Goal: Task Accomplishment & Management: Use online tool/utility

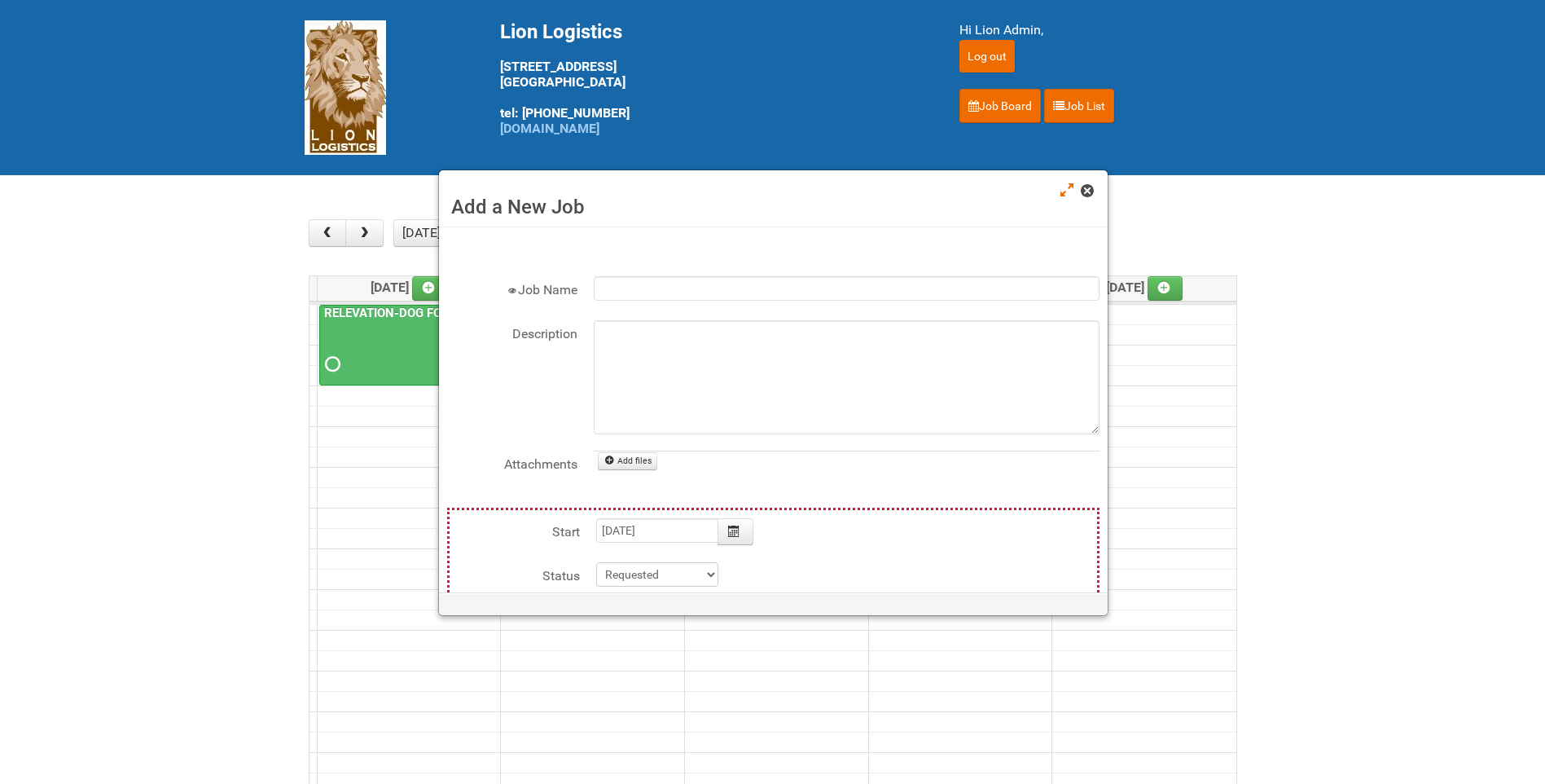
click at [1092, 197] on link at bounding box center [1088, 192] width 14 height 20
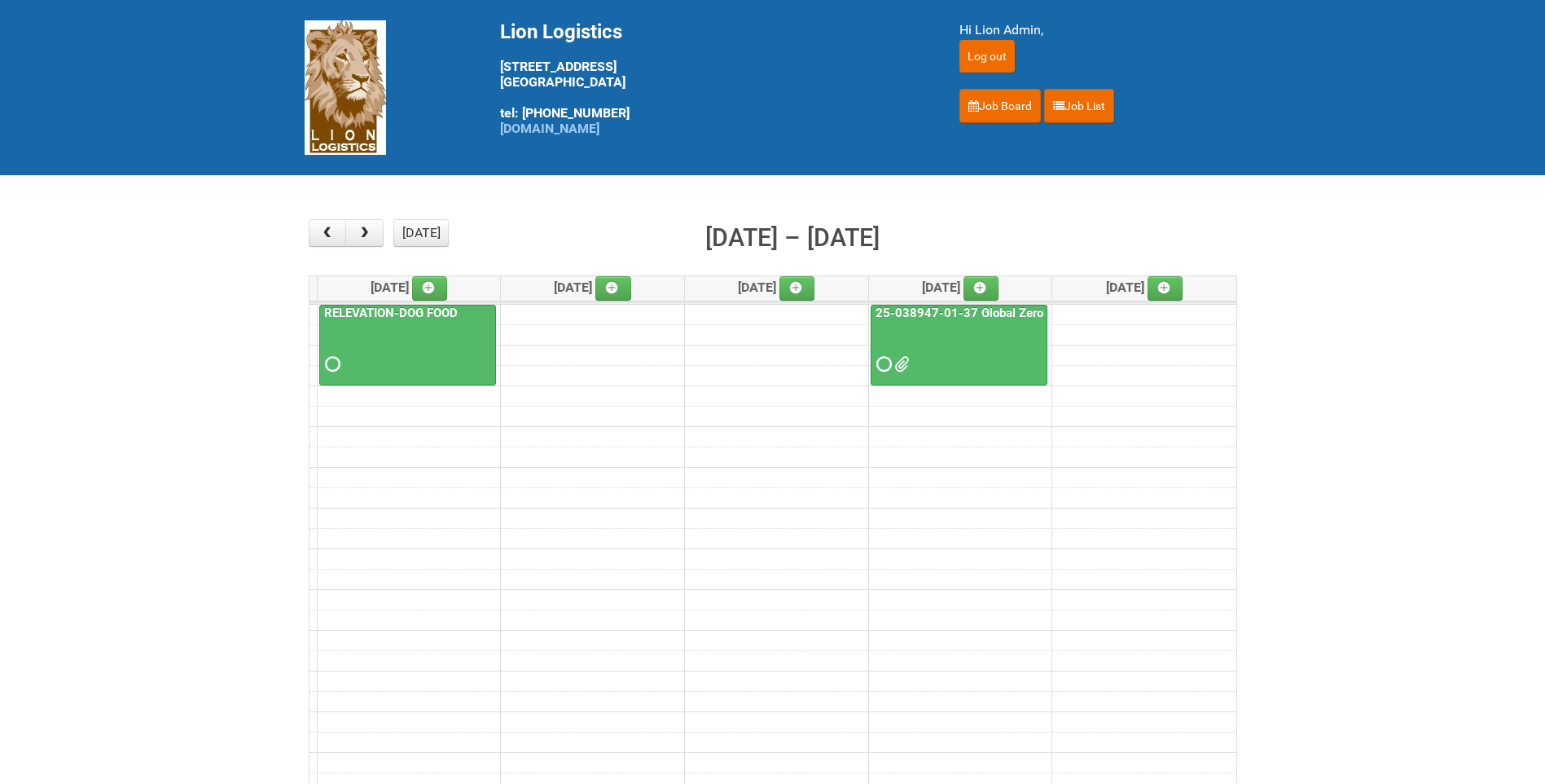
click at [957, 321] on div "25-038947-01-37 Global Zero Sugar Tea Test" at bounding box center [960, 340] width 176 height 71
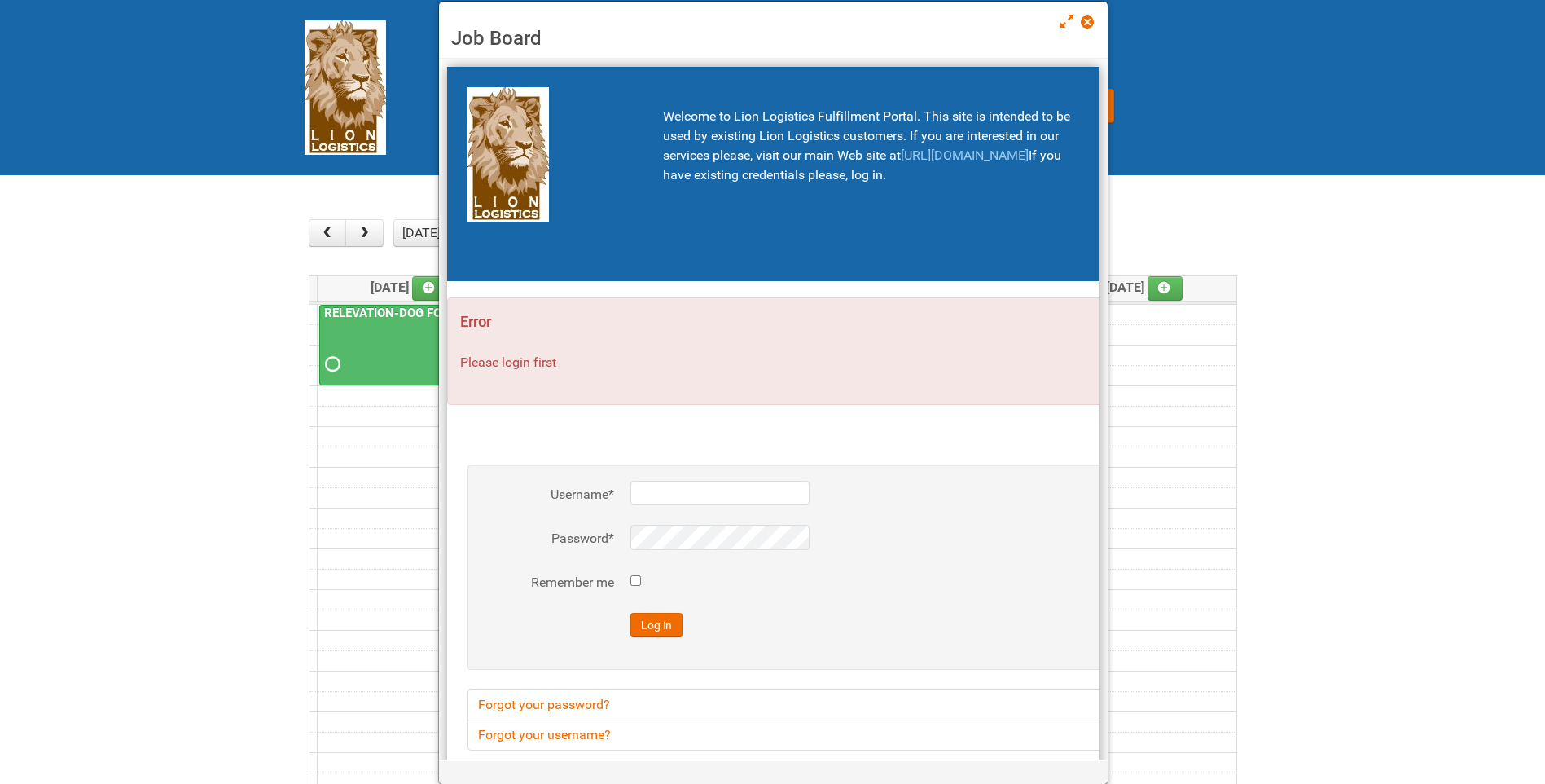
type input "lion"
click at [1088, 19] on span at bounding box center [1087, 21] width 11 height 11
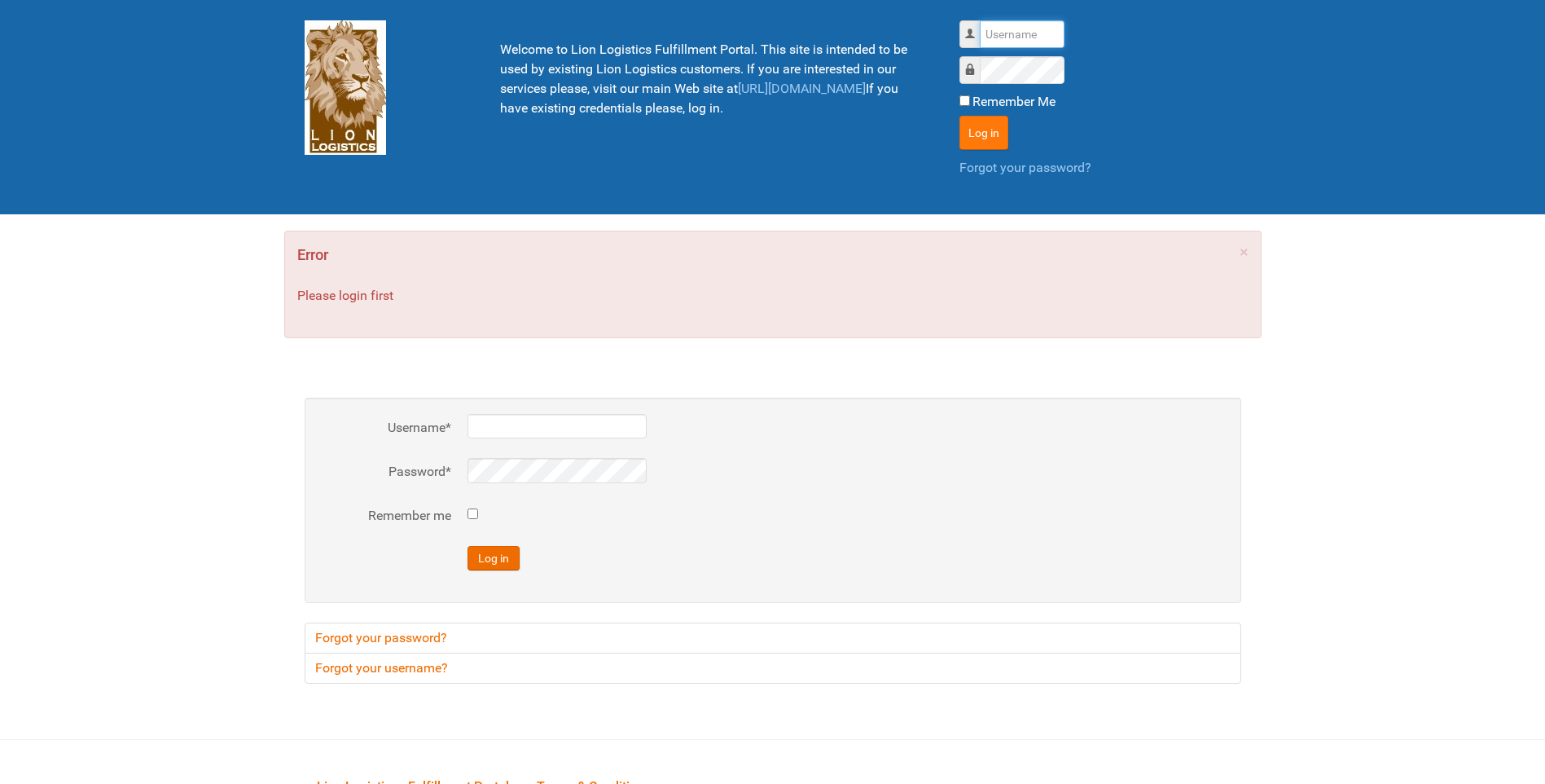
type input "lion"
click at [982, 120] on button "Log in" at bounding box center [983, 133] width 49 height 34
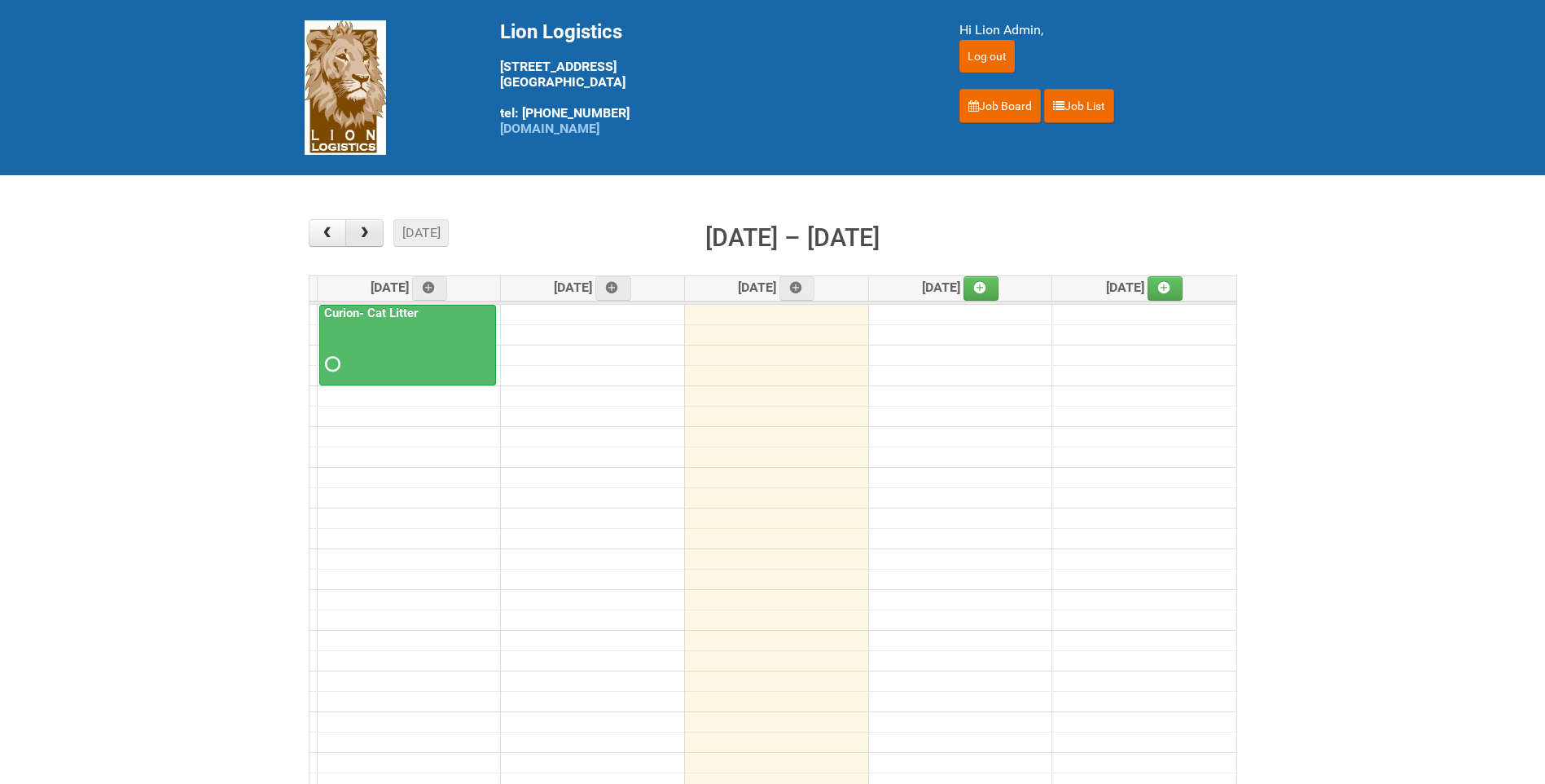
click at [370, 239] on span "button" at bounding box center [365, 233] width 15 height 13
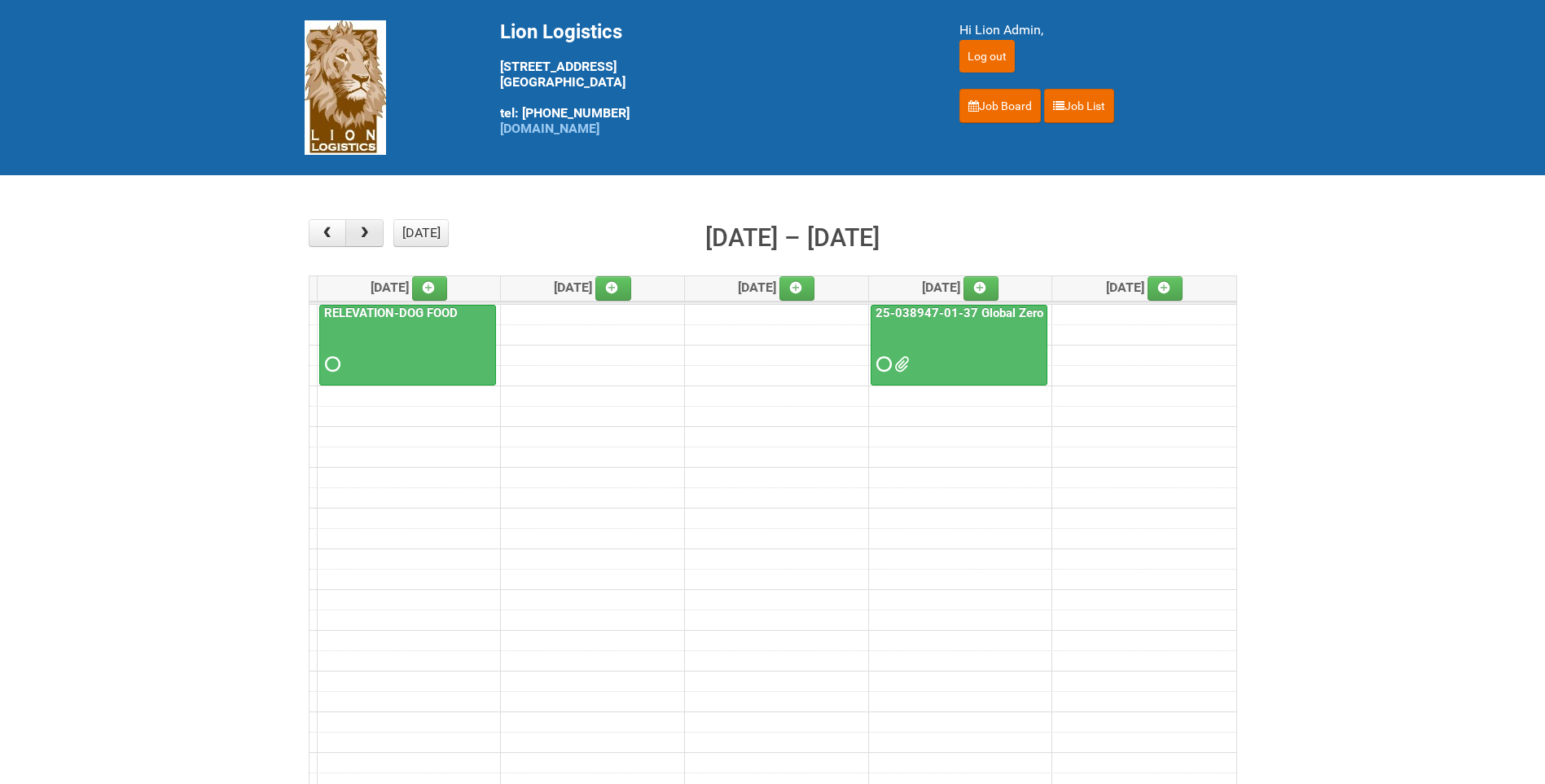
click at [362, 234] on span "button" at bounding box center [365, 233] width 15 height 13
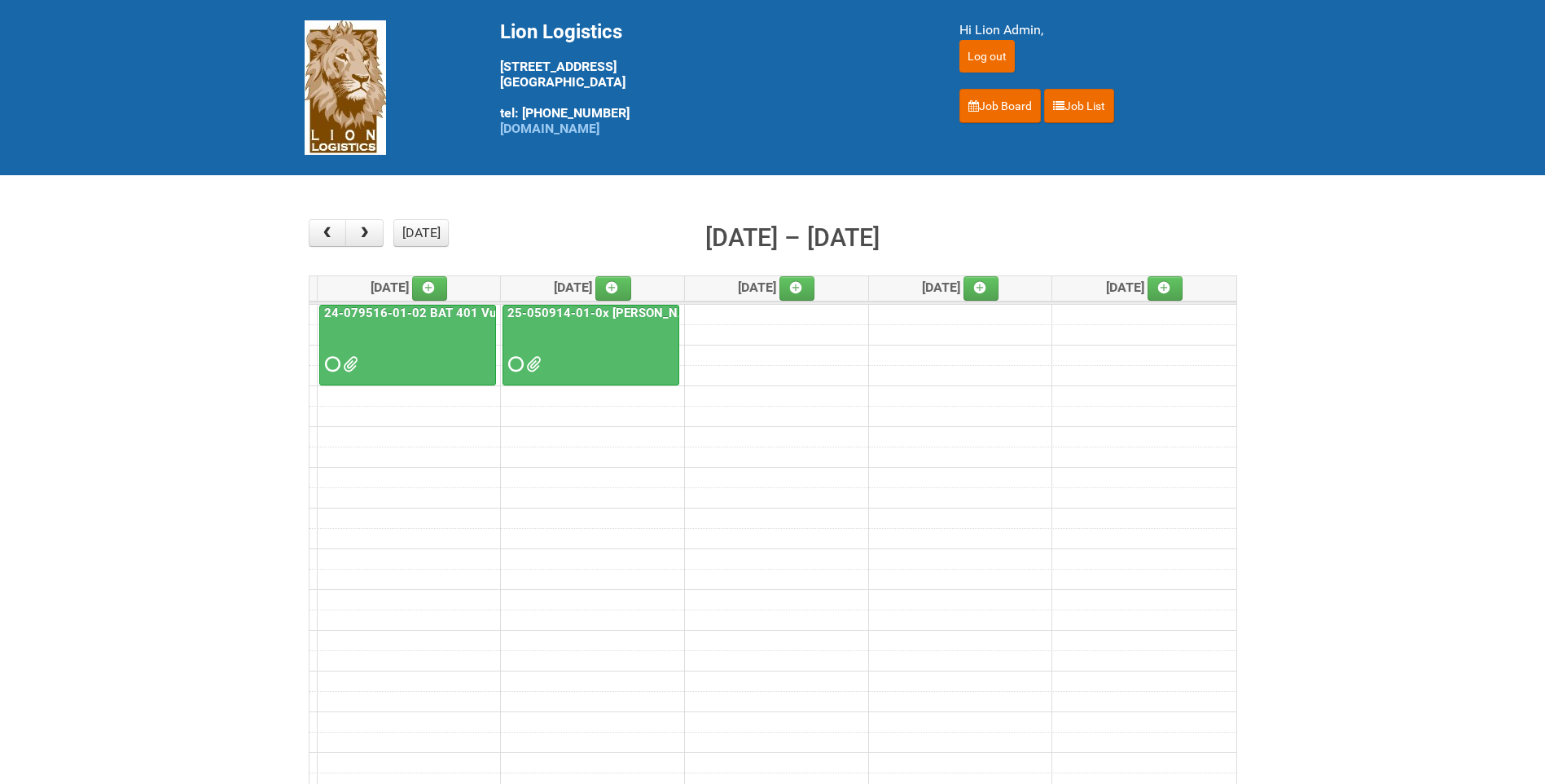
click at [404, 326] on div at bounding box center [408, 350] width 174 height 53
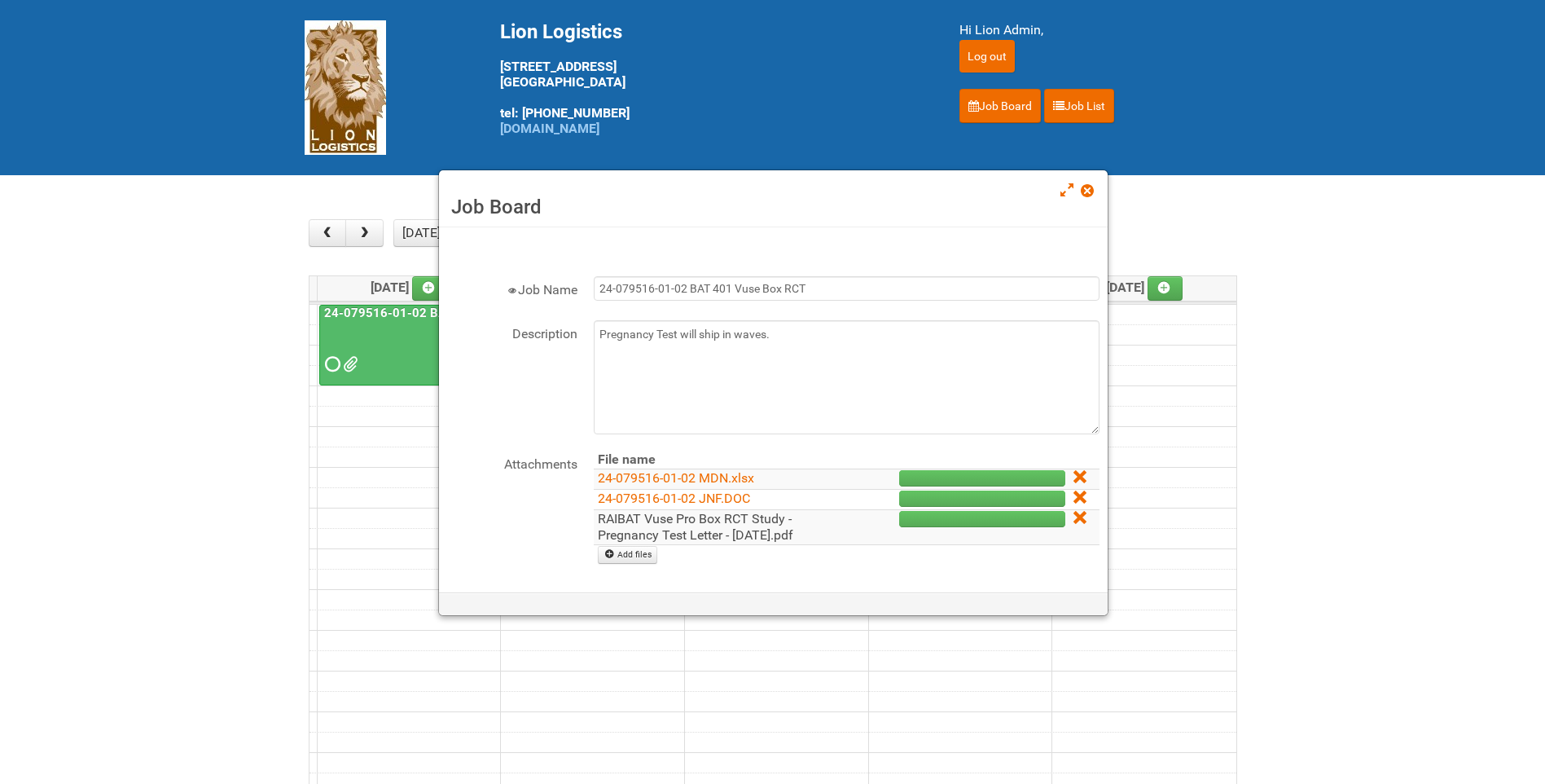
click at [751, 532] on link "RAIBAT Vuse Pro Box RCT Study - Pregnancy Test Letter - [DATE].pdf" at bounding box center [695, 526] width 195 height 32
click at [1087, 198] on link at bounding box center [1088, 192] width 14 height 20
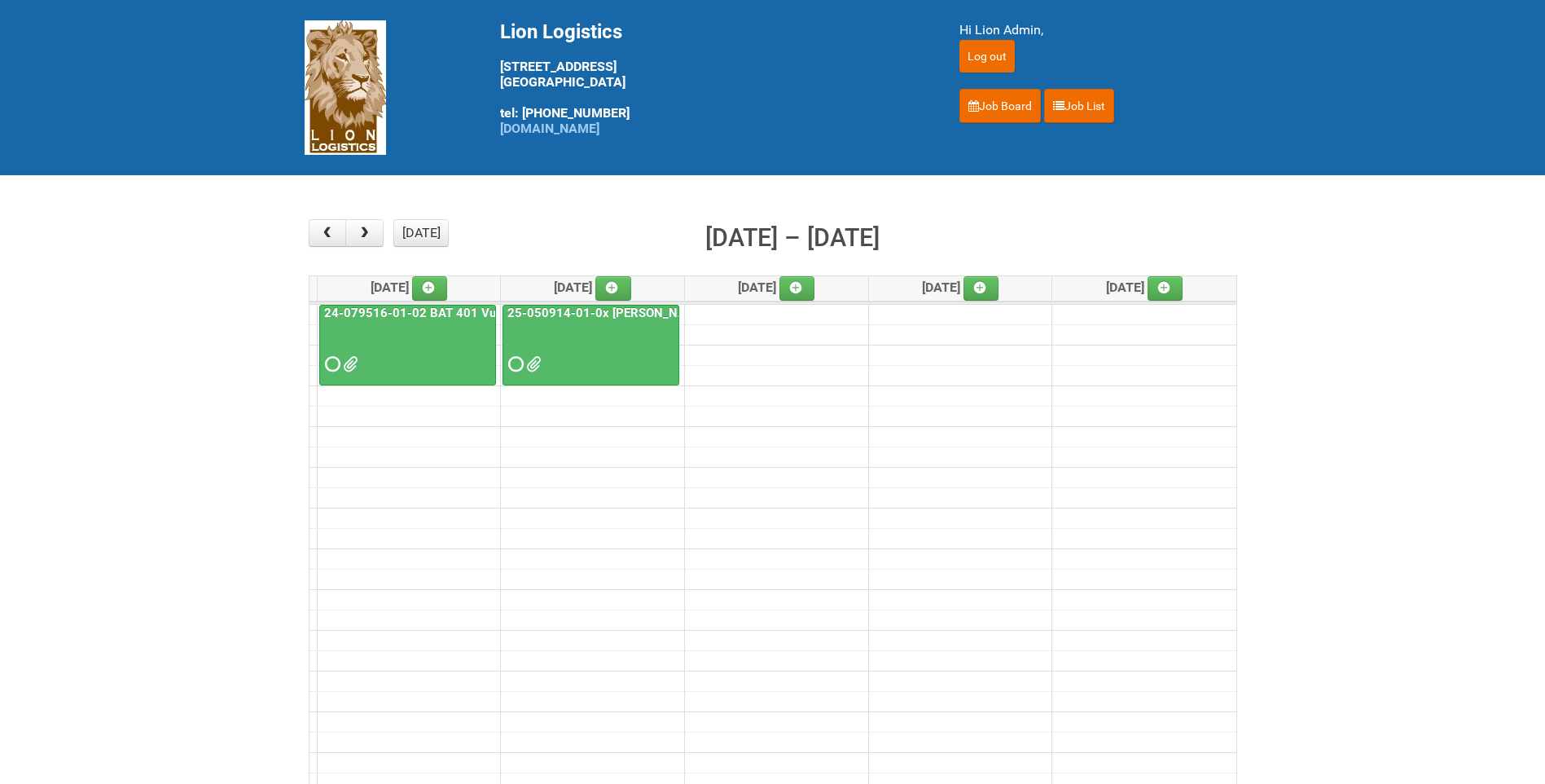
click at [533, 366] on span at bounding box center [532, 364] width 11 height 11
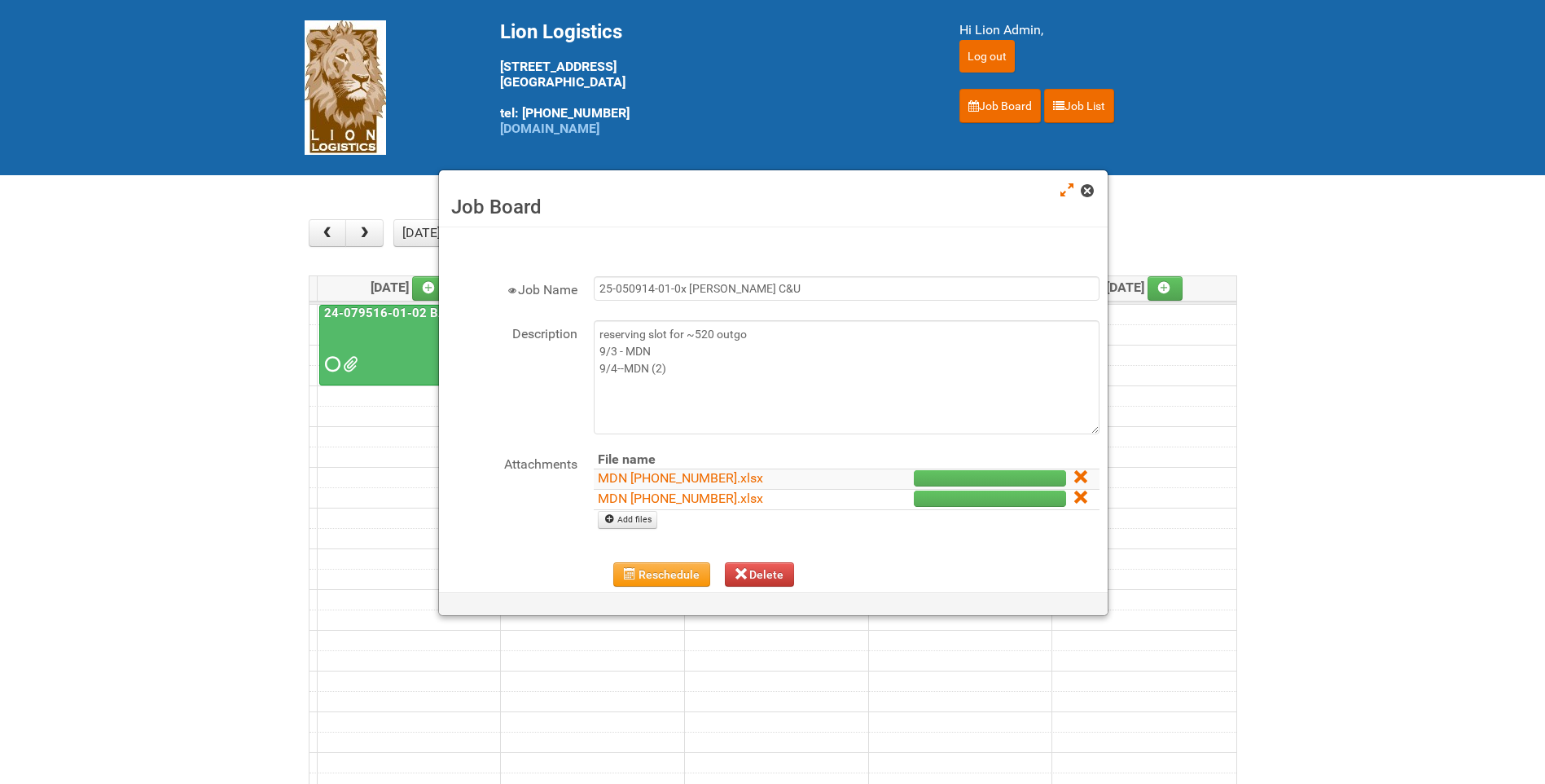
click at [1082, 199] on link at bounding box center [1088, 192] width 14 height 20
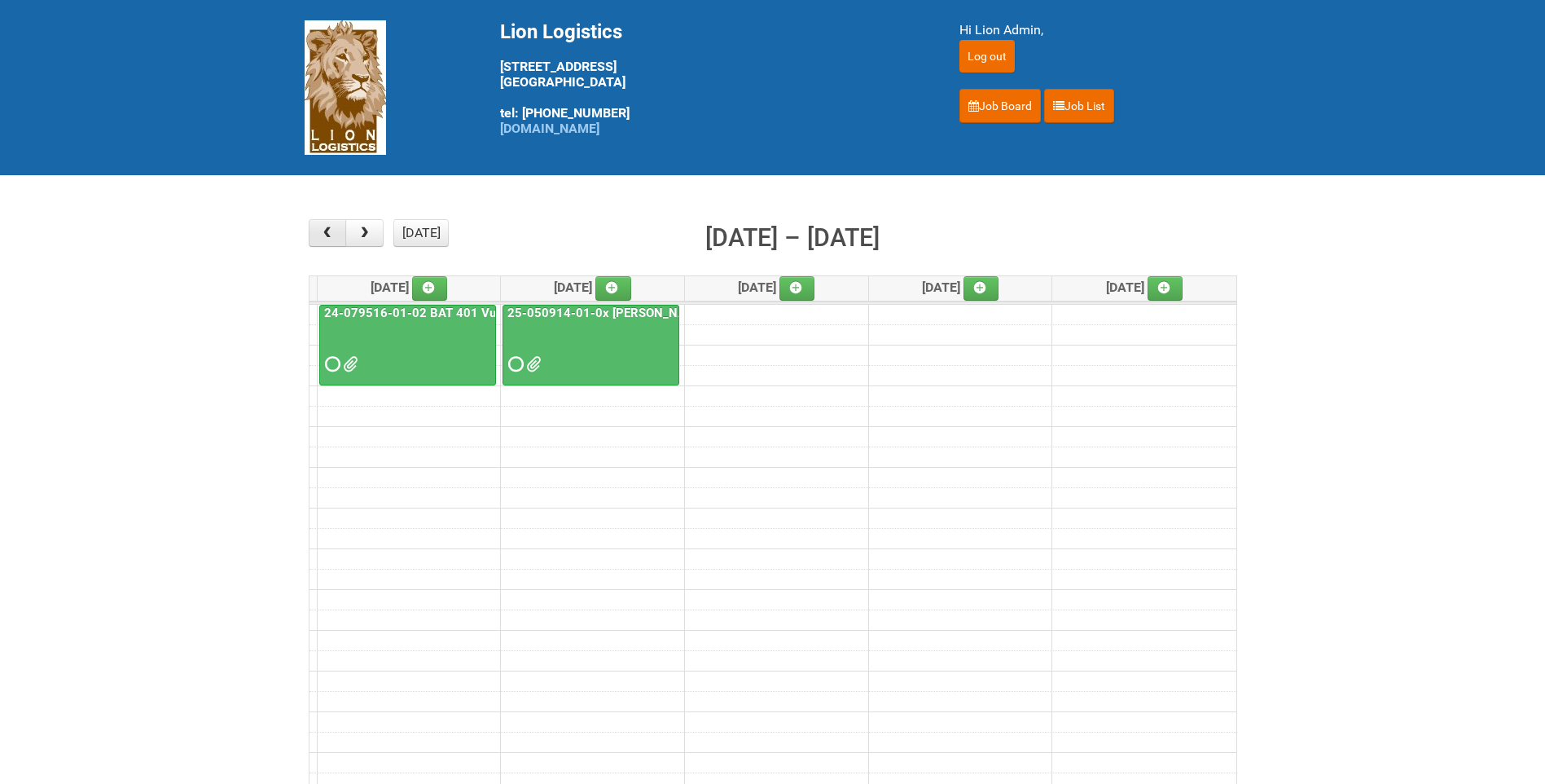
click at [327, 235] on span "button" at bounding box center [327, 233] width 15 height 13
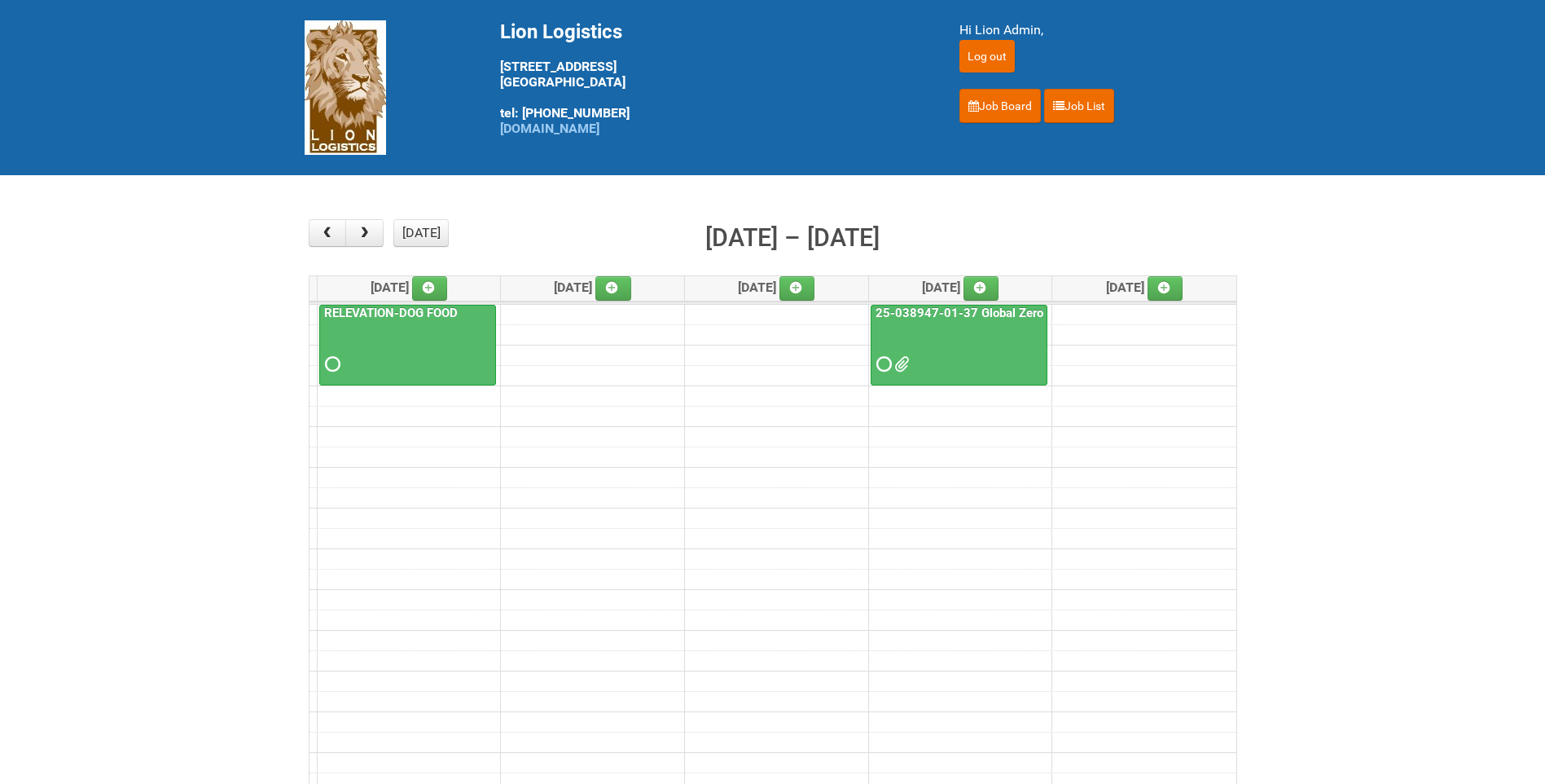
click at [904, 367] on span at bounding box center [900, 364] width 11 height 11
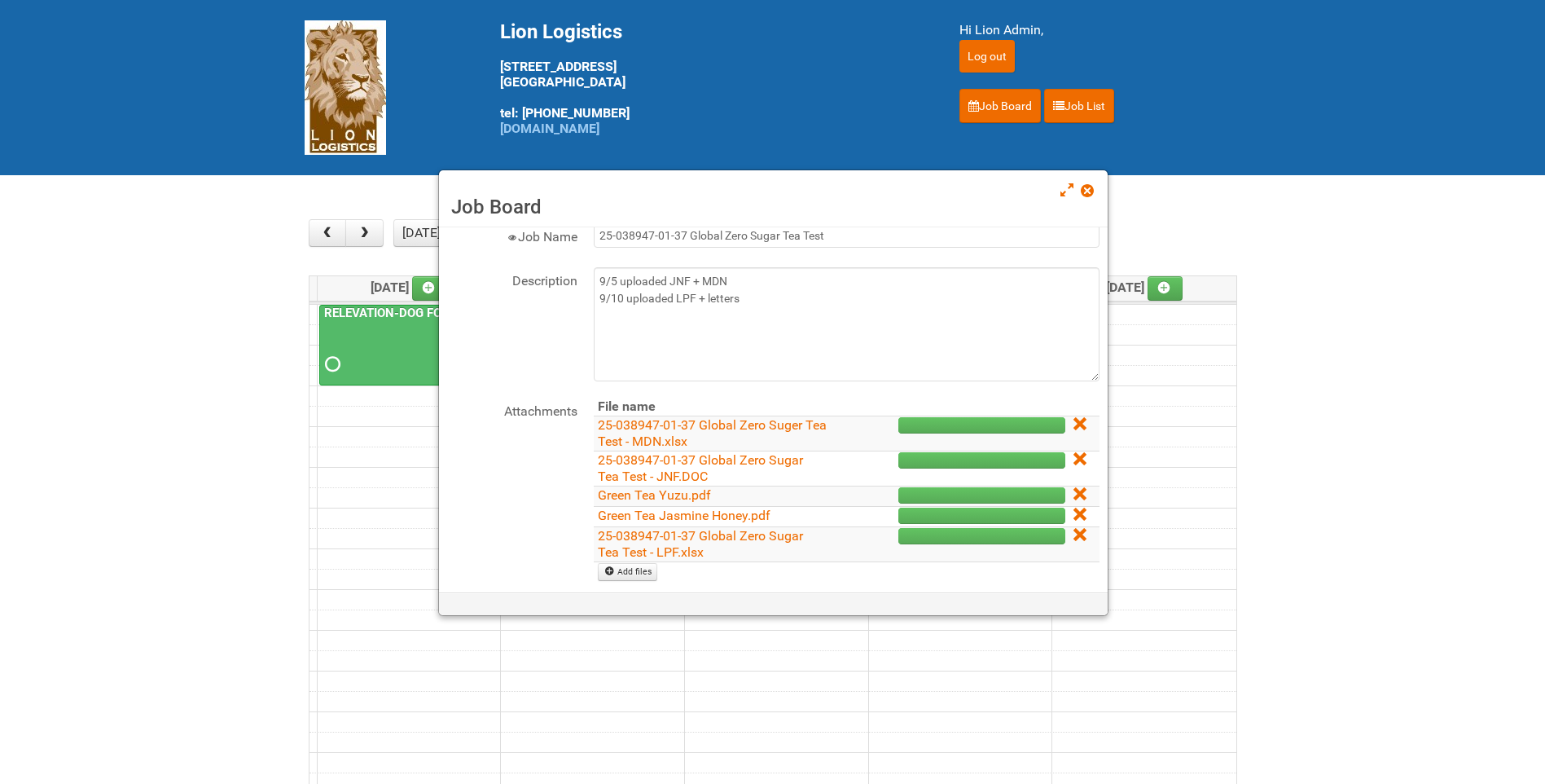
scroll to position [82, 0]
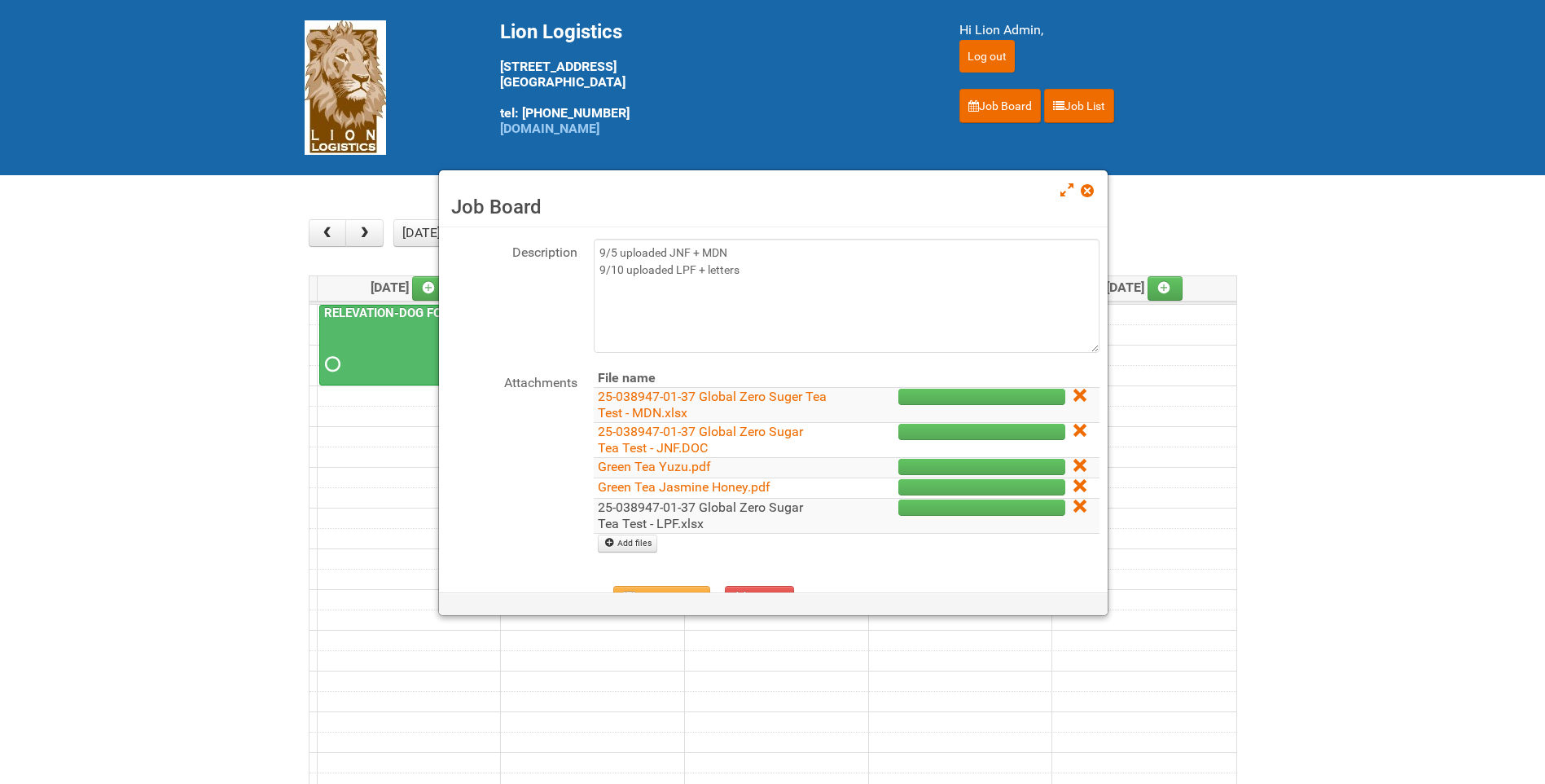
click at [694, 511] on link "25-038947-01-37 Global Zero Sugar Tea Test - LPF.xlsx" at bounding box center [700, 515] width 205 height 32
